Goal: Use online tool/utility: Use online tool/utility

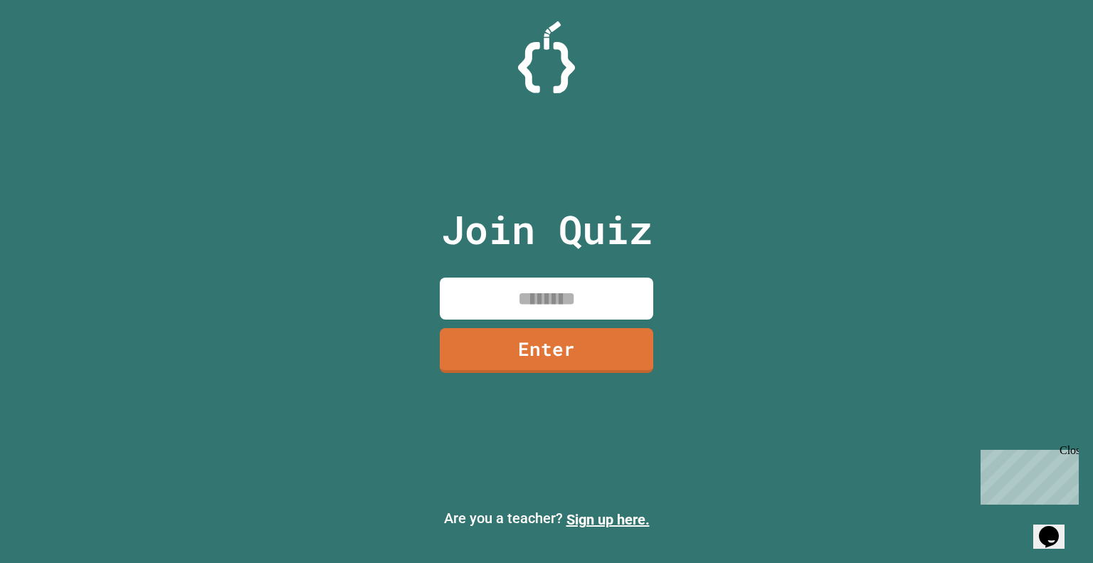
click at [566, 316] on input at bounding box center [546, 299] width 213 height 42
type input "********"
click at [584, 336] on link "Enter" at bounding box center [546, 347] width 195 height 47
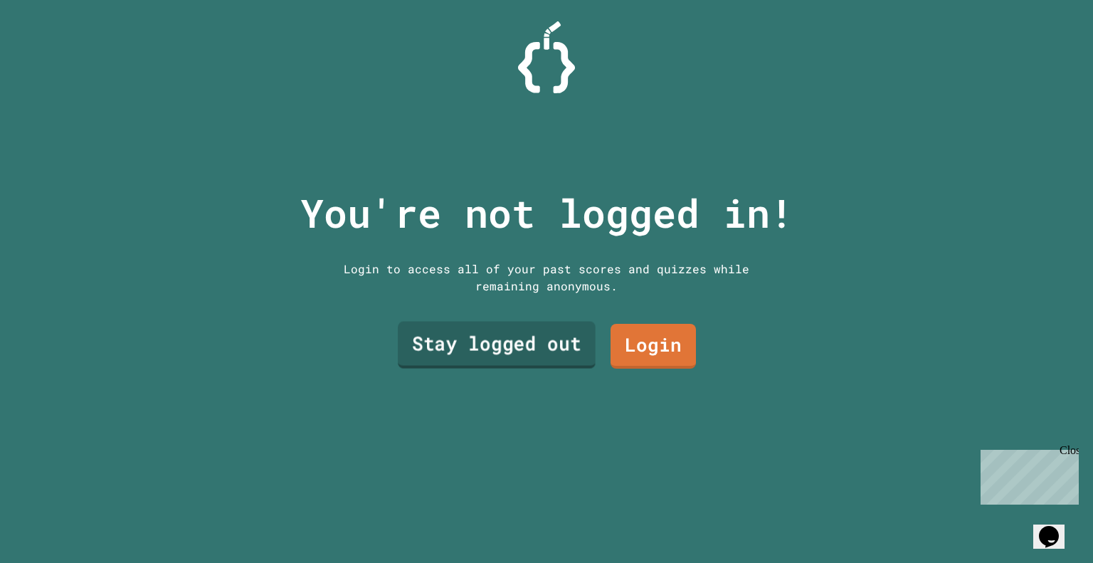
click at [509, 342] on link "Stay logged out" at bounding box center [497, 345] width 198 height 47
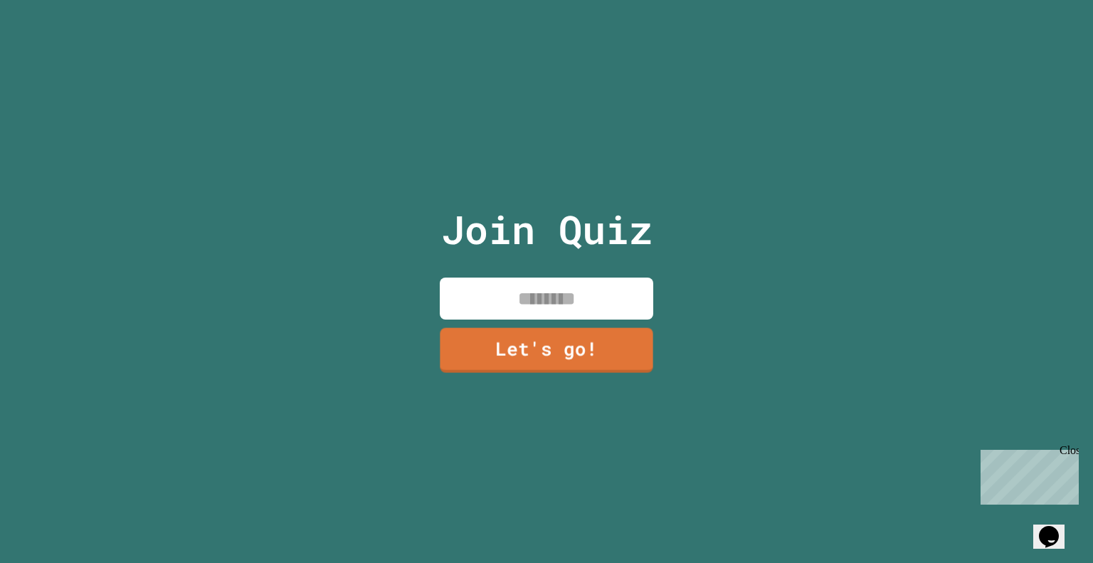
click at [524, 288] on input at bounding box center [546, 299] width 213 height 42
type input "*"
type input "*******"
click at [538, 328] on link "Let's go!" at bounding box center [546, 350] width 213 height 45
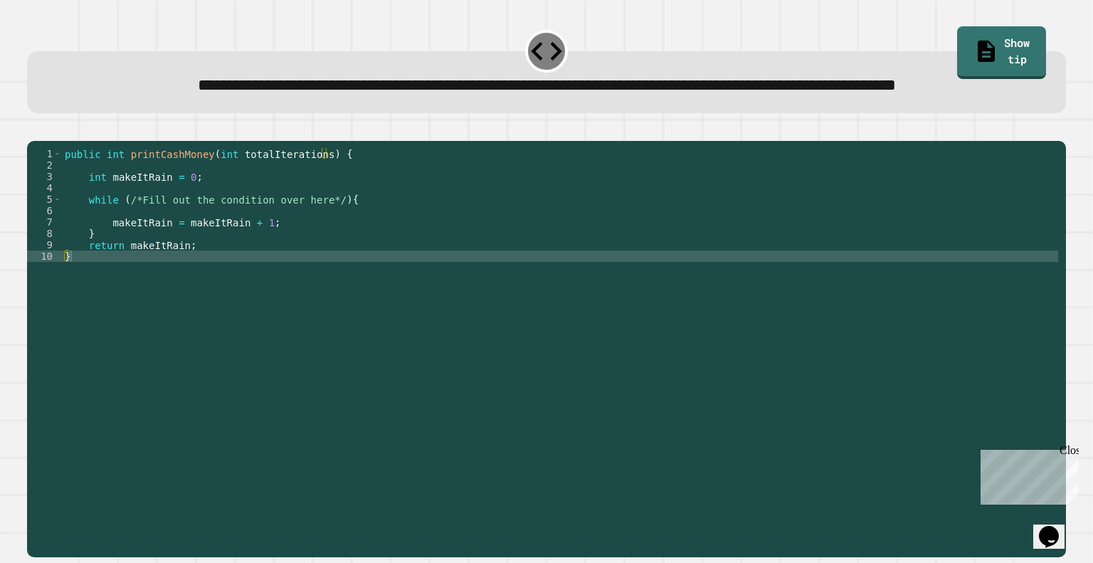
click at [213, 245] on div "public int printCashMoney ( int totalIterations ) { int makeItRain = 0 ; while …" at bounding box center [560, 319] width 996 height 342
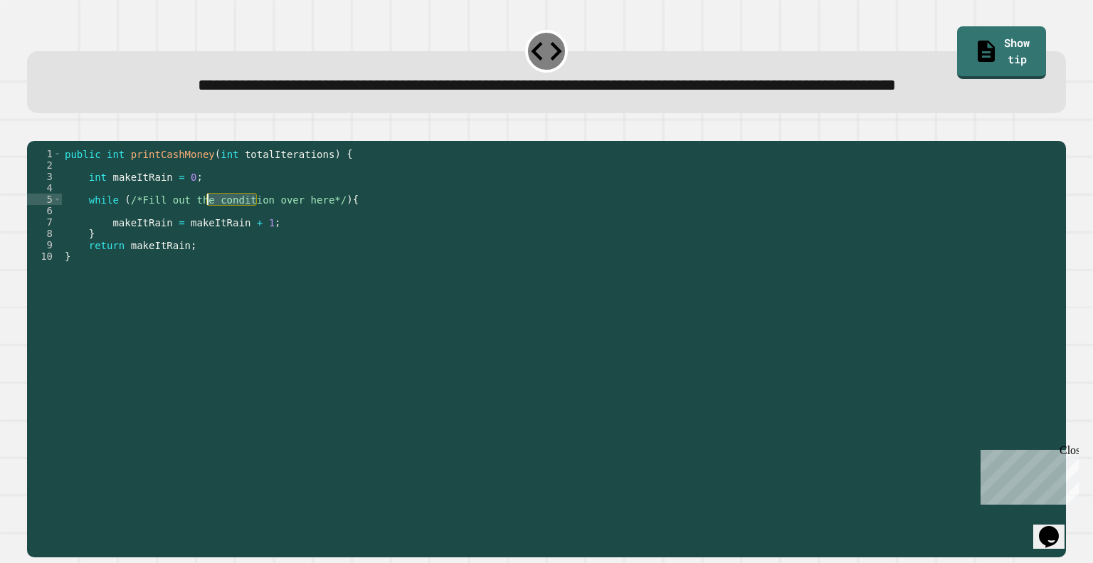
click at [146, 249] on div "public int printCashMoney ( int totalIterations ) { int makeItRain = 0 ; while …" at bounding box center [560, 319] width 996 height 342
drag, startPoint x: 127, startPoint y: 248, endPoint x: 323, endPoint y: 247, distance: 196.4
click at [323, 247] on div "public int printCashMoney ( int totalIterations ) { int makeItRain = 0 ; while …" at bounding box center [560, 319] width 996 height 342
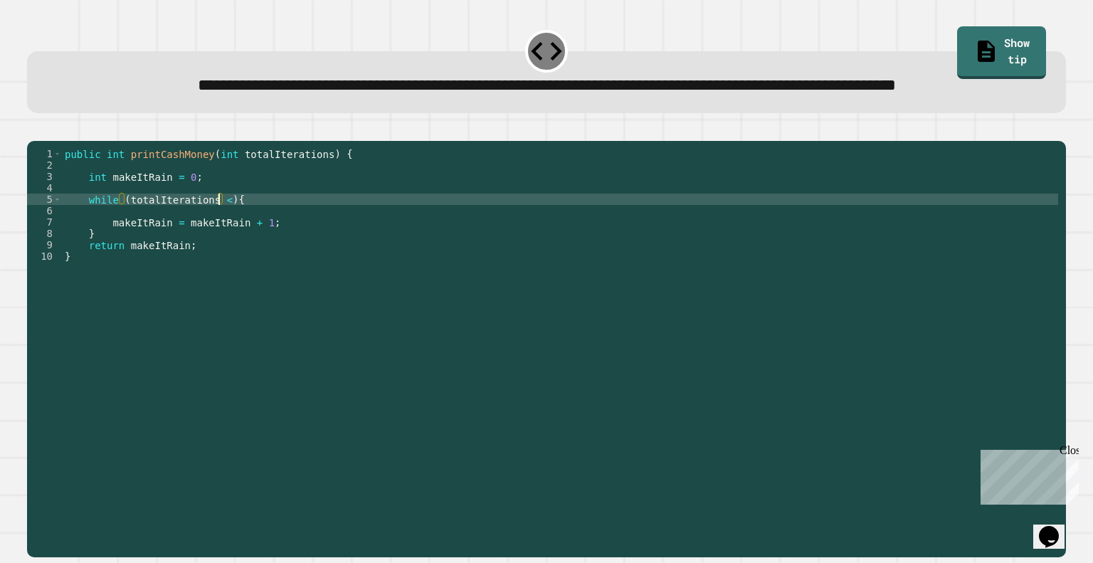
scroll to position [0, 10]
click at [125, 246] on div "public int printCashMoney ( int totalIterations ) { int makeItRain = 0 ; while …" at bounding box center [560, 319] width 996 height 342
click at [219, 246] on div "public int printCashMoney ( int totalIterations ) { int makeItRain = 0 ; while …" at bounding box center [560, 319] width 996 height 342
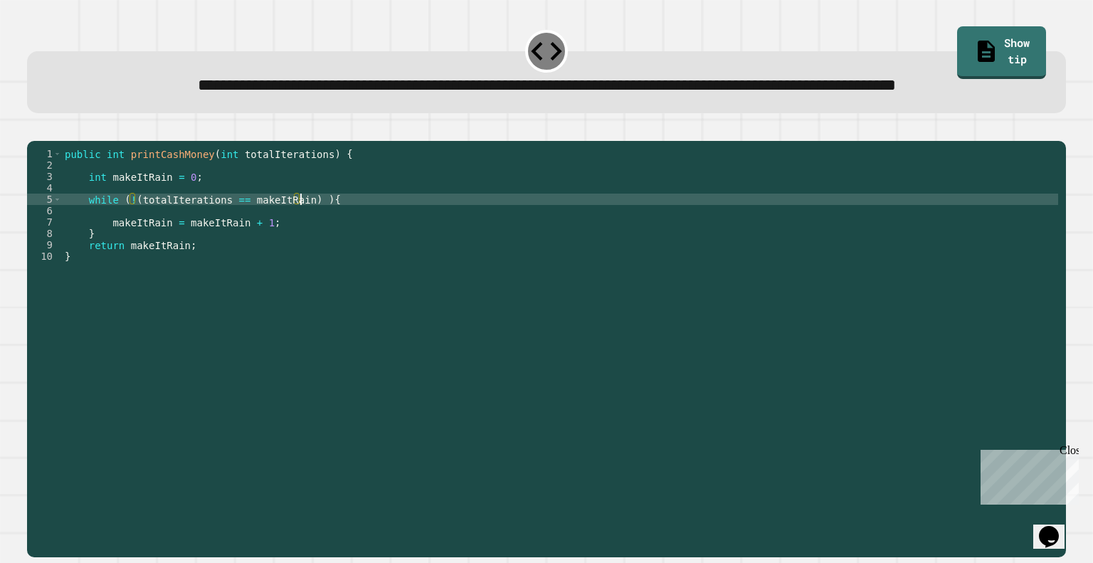
type textarea "**********"
click at [34, 130] on button "button" at bounding box center [34, 130] width 0 height 0
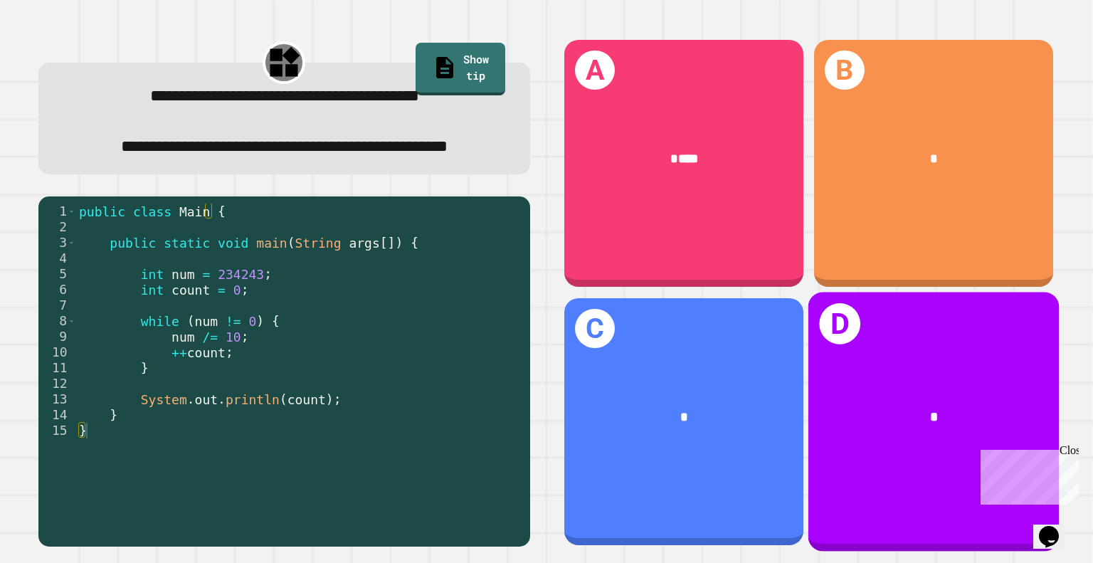
click at [889, 355] on div "D *" at bounding box center [933, 421] width 250 height 259
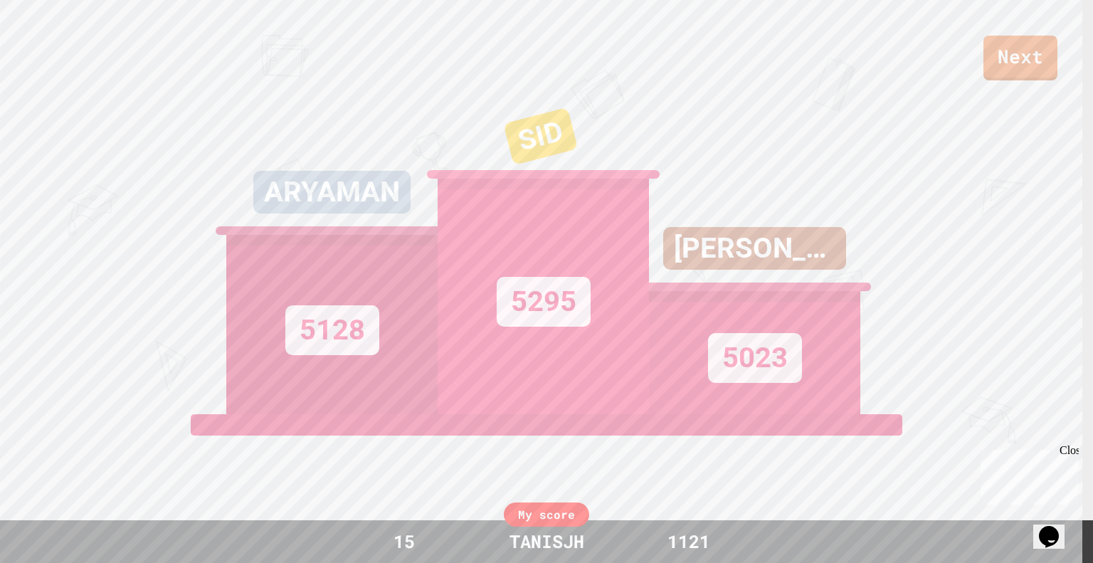
scroll to position [0, 0]
